Goal: Find contact information: Find contact information

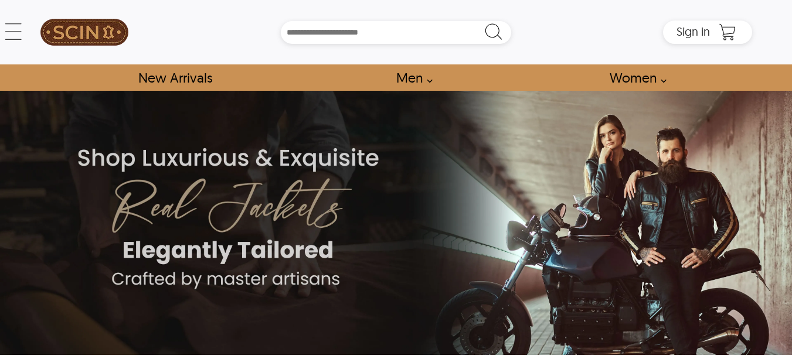
scroll to position [1, 0]
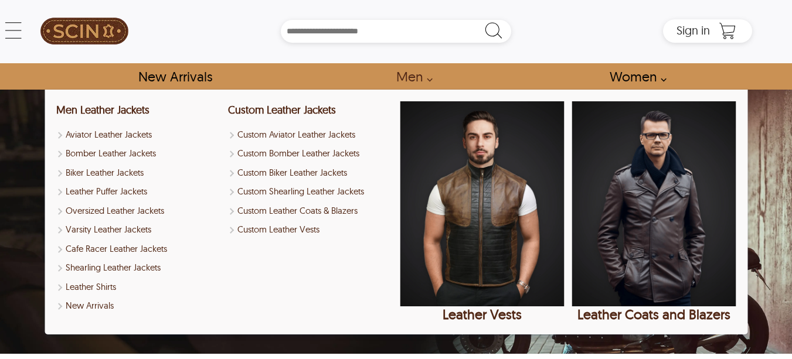
click at [428, 74] on link "Men" at bounding box center [411, 76] width 56 height 26
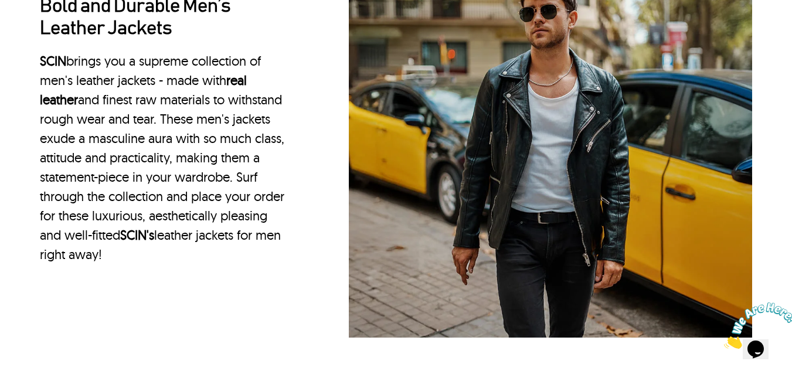
scroll to position [1053, 0]
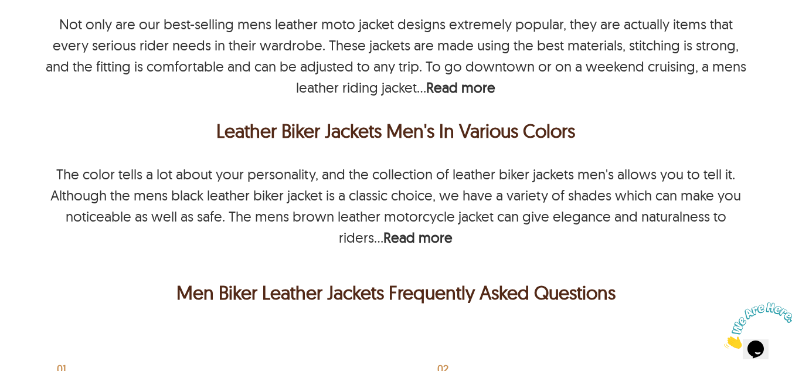
select select "********"
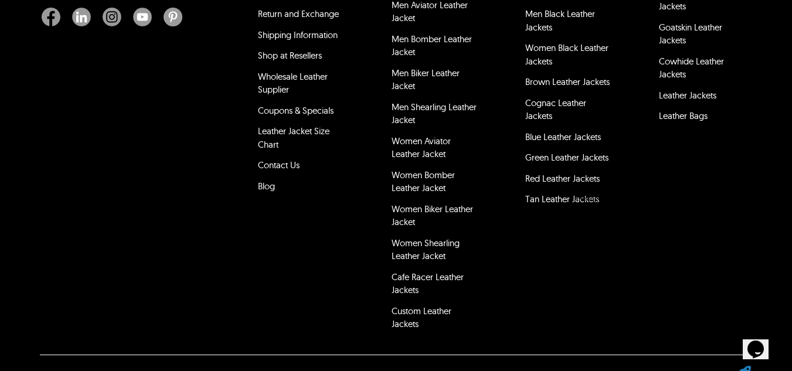
scroll to position [4678, 0]
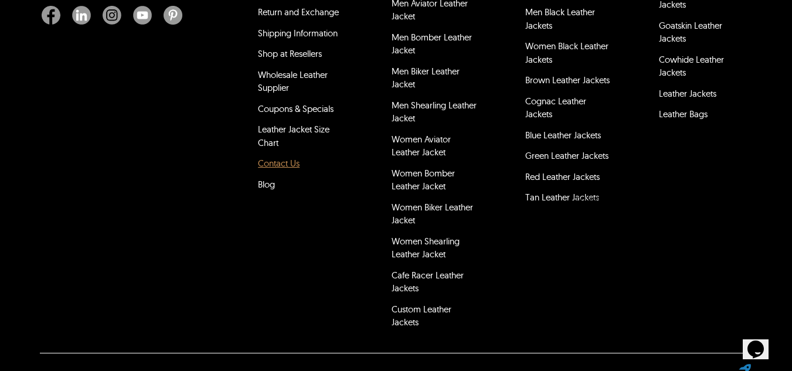
click at [294, 158] on link "Contact Us" at bounding box center [279, 163] width 42 height 11
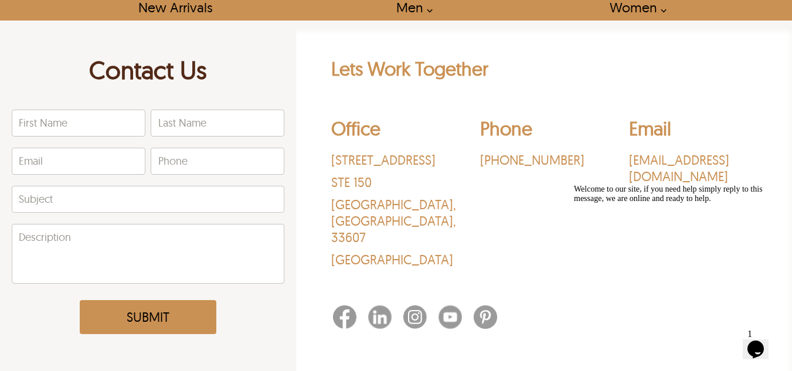
scroll to position [101, 0]
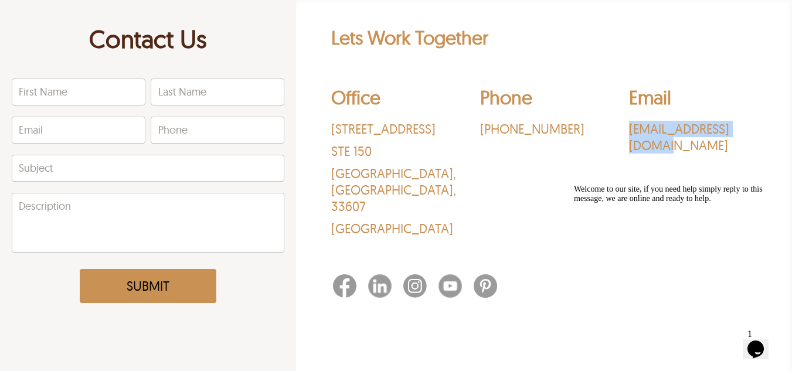
drag, startPoint x: 655, startPoint y: 159, endPoint x: 629, endPoint y: 132, distance: 37.3
click at [629, 132] on div "Email [EMAIL_ADDRESS][DOMAIN_NAME]" at bounding box center [693, 164] width 128 height 157
copy p "[EMAIL_ADDRESS][DOMAIN_NAME]"
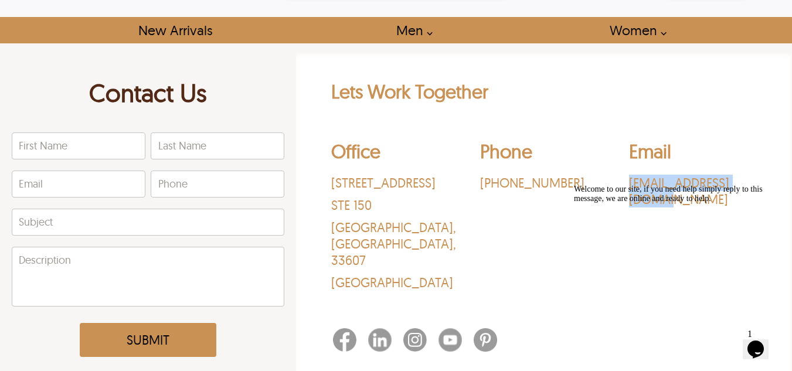
scroll to position [0, 0]
